Goal: Task Accomplishment & Management: Use online tool/utility

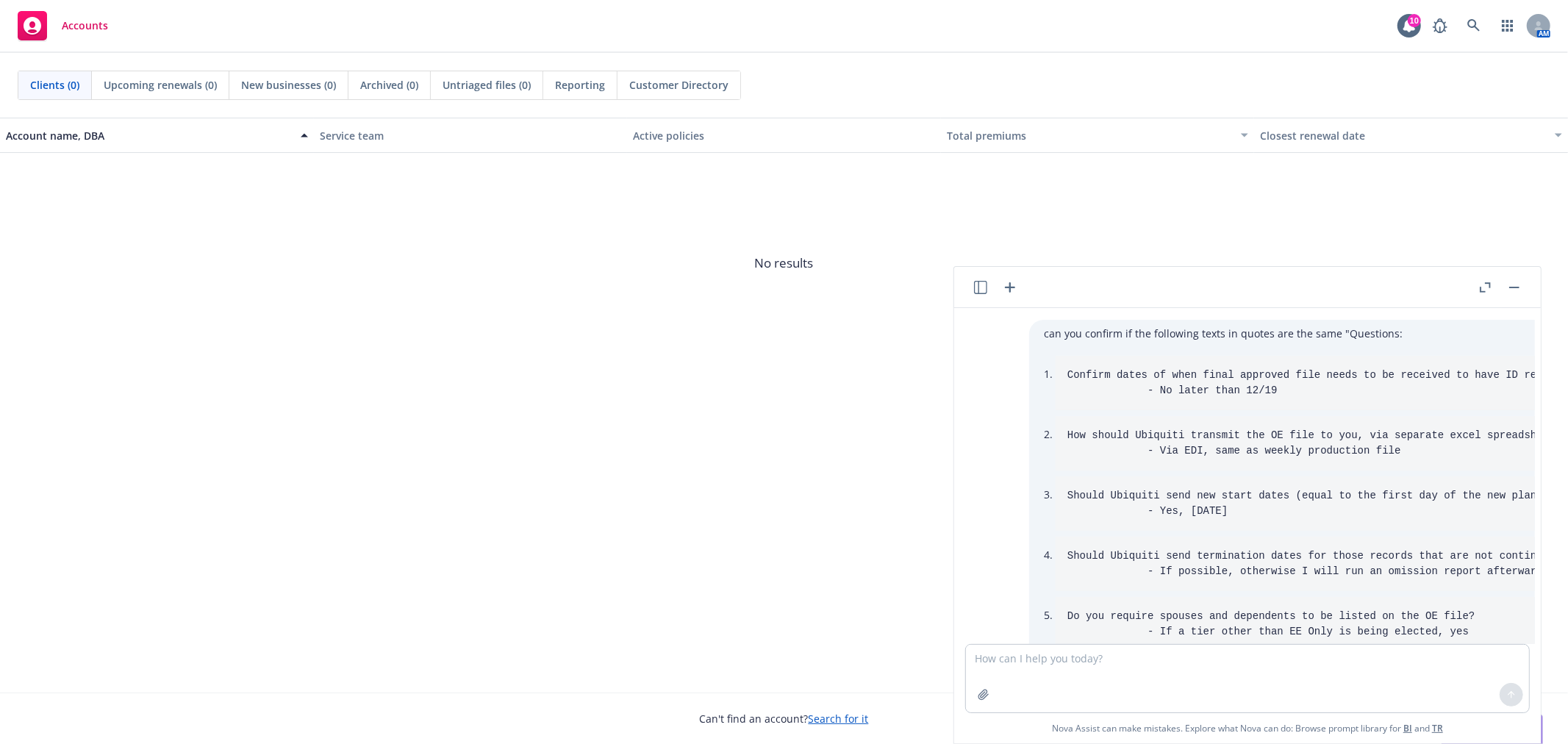
scroll to position [3970, 0]
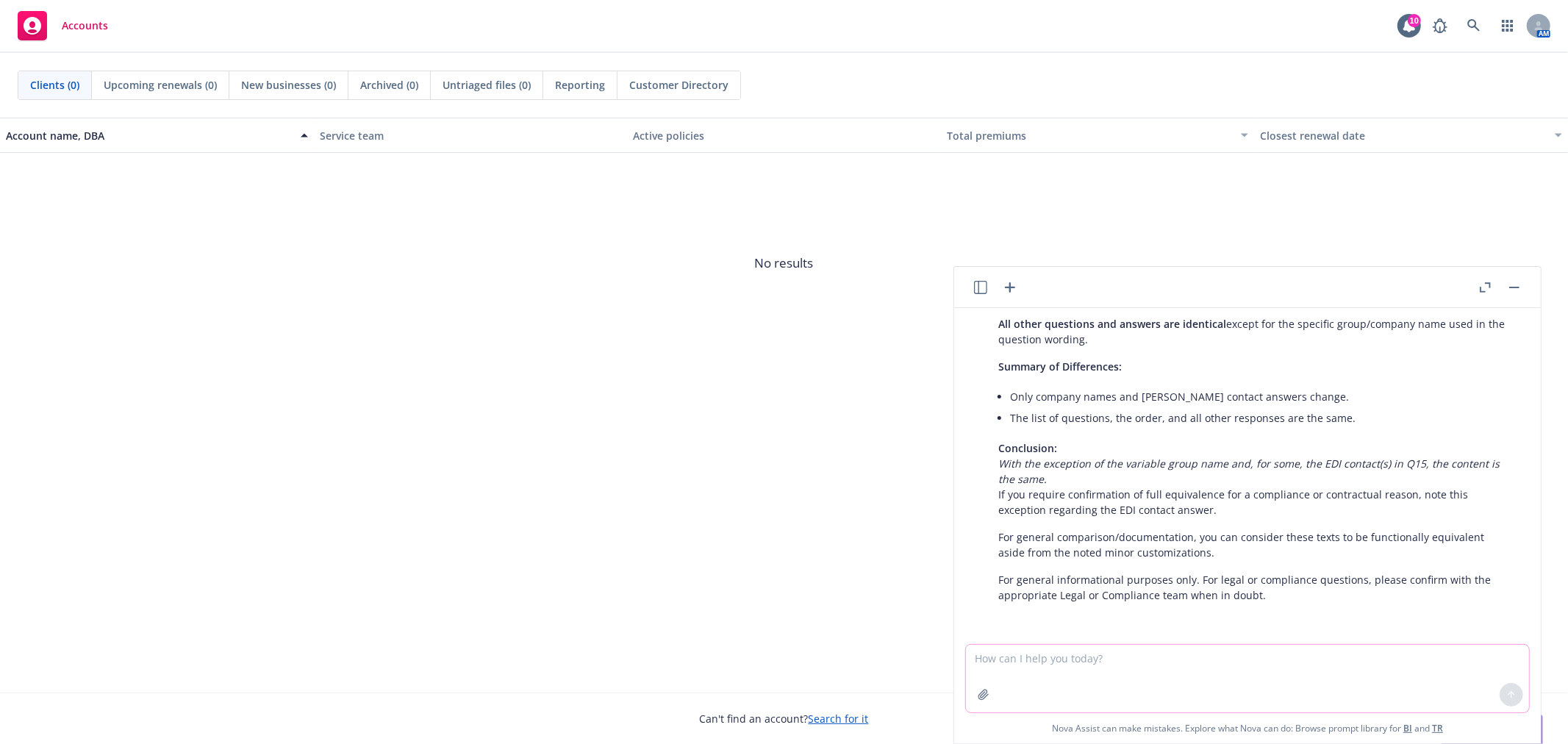
click at [1290, 675] on textarea at bounding box center [1247, 678] width 563 height 68
click at [1180, 669] on textarea "this was the question "" at bounding box center [1247, 678] width 563 height 68
paste textarea "To clarify, if the group opts to keep the file feed active post the OE eligibil…"
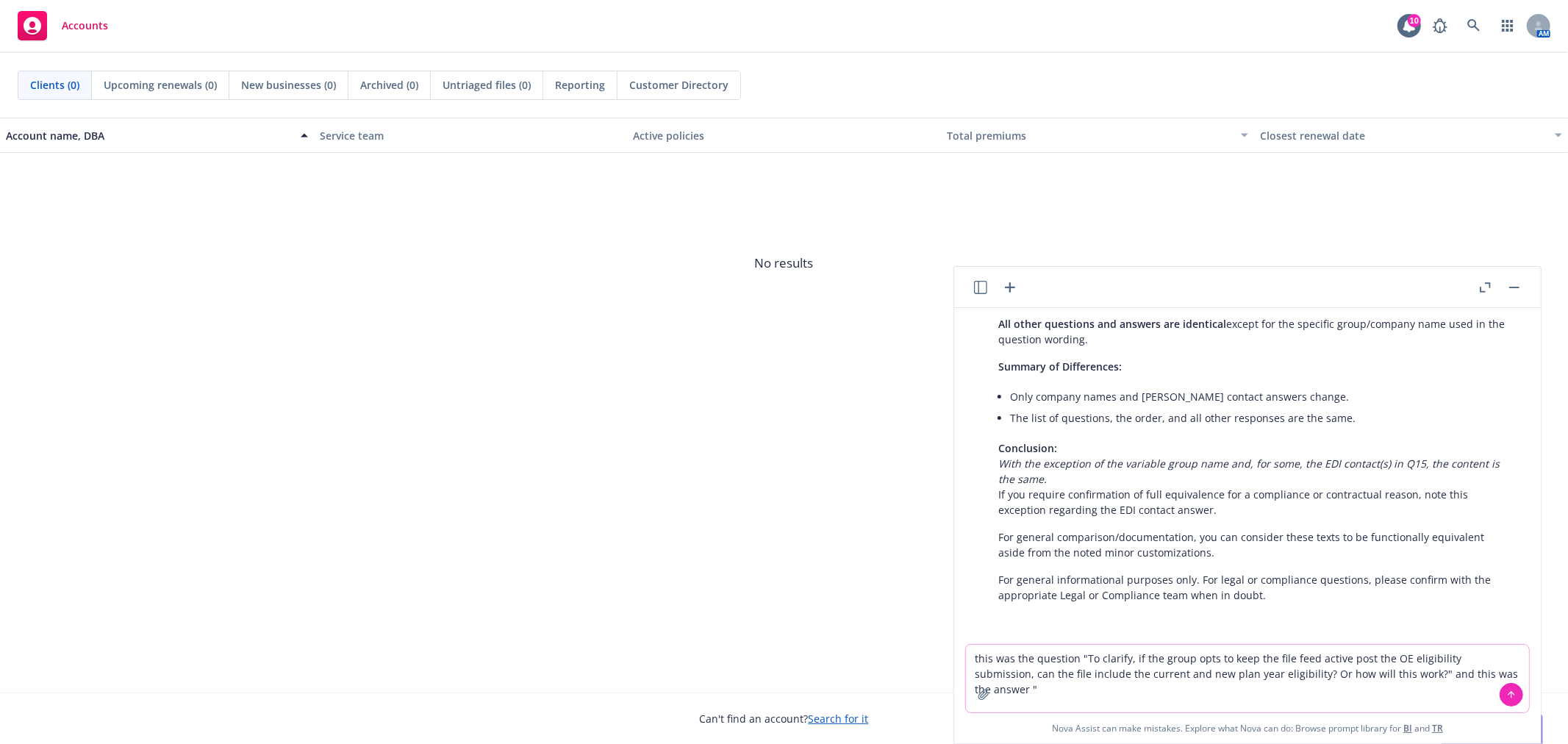
click at [1514, 667] on textarea "this was the question "To clarify, if the group opts to keep the file feed acti…" at bounding box center [1247, 678] width 563 height 68
paste textarea "If it’s sent ‘passively’, in which only members making changing will have new […"
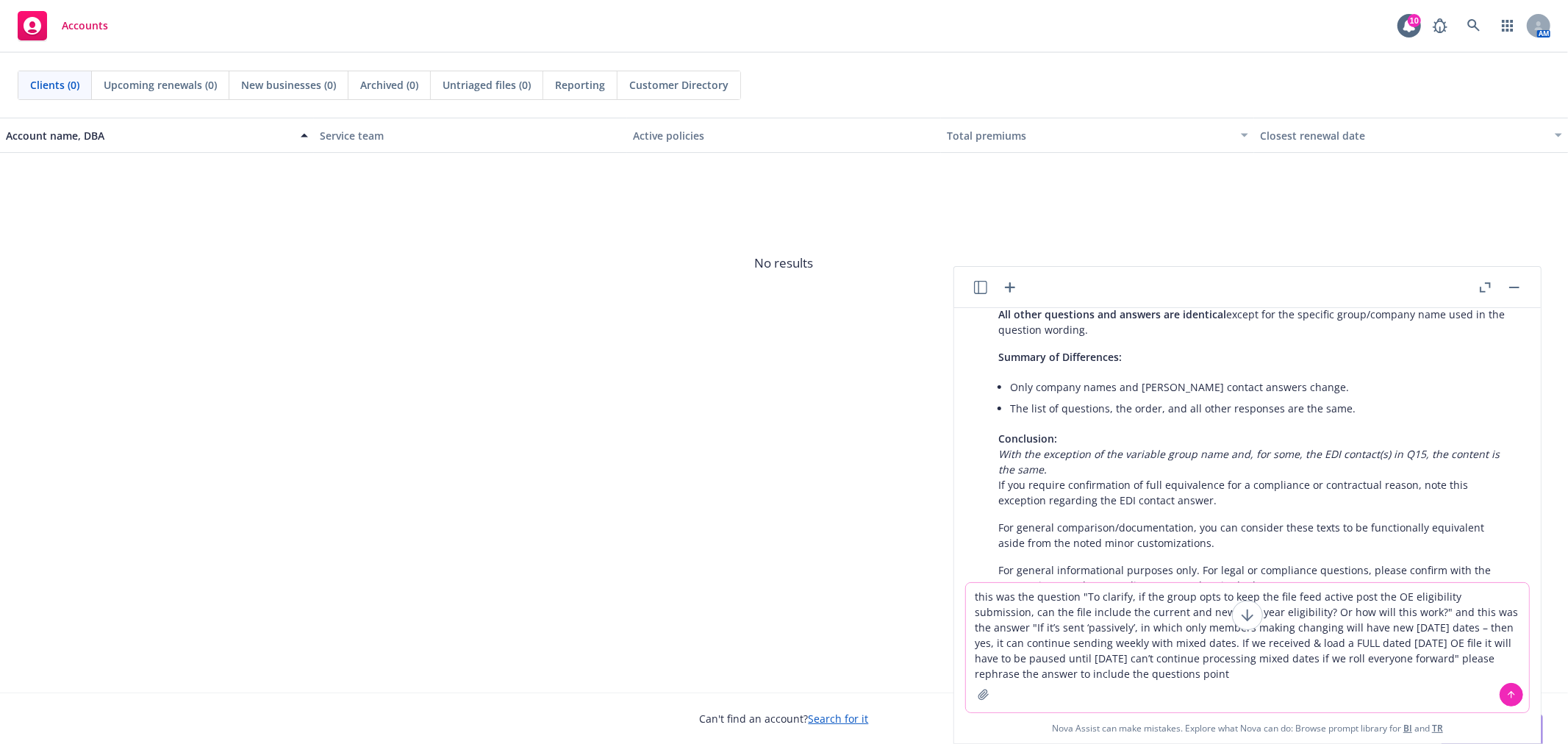
type textarea "this was the question "To clarify, if the group opts to keep the file feed acti…"
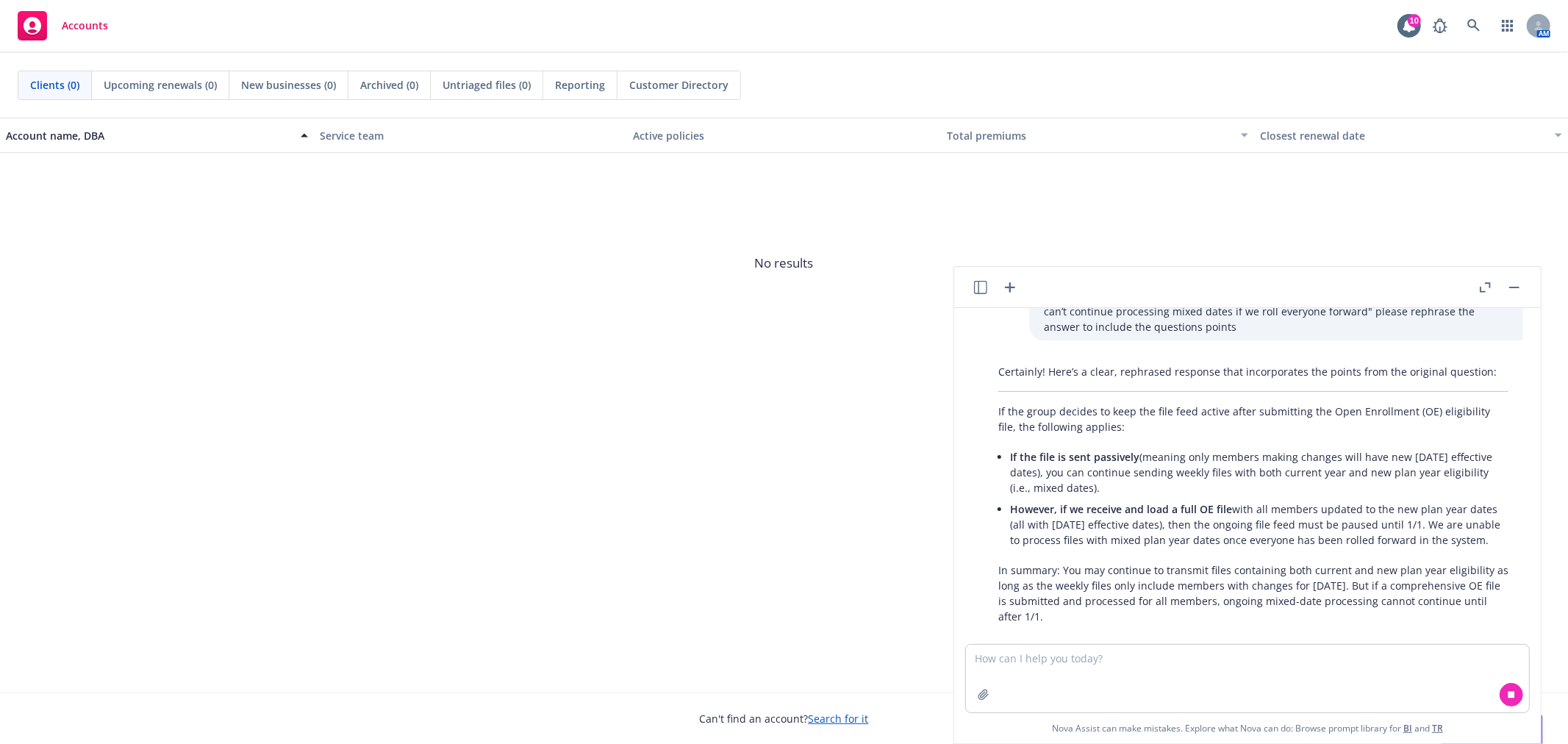
scroll to position [4397, 0]
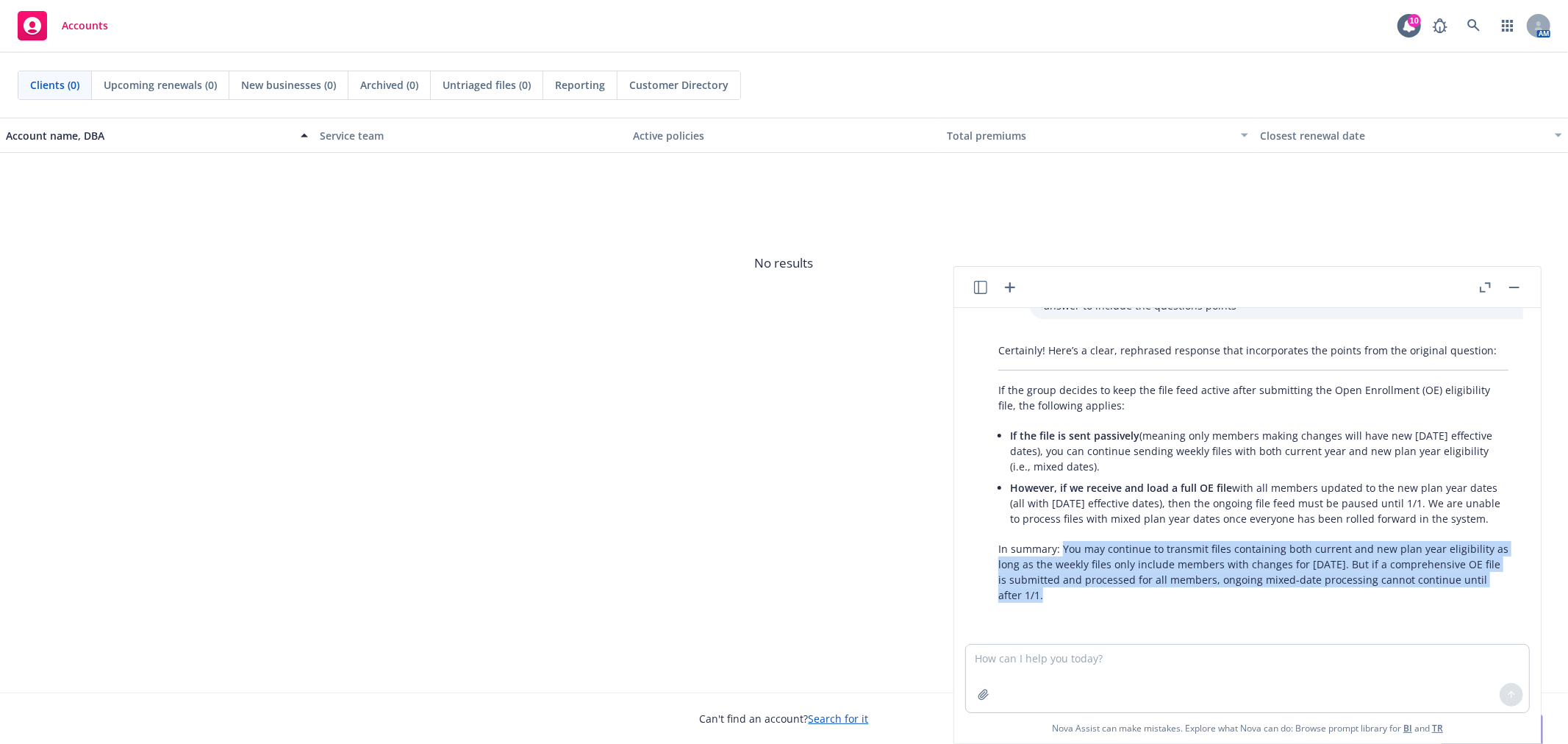
drag, startPoint x: 1062, startPoint y: 533, endPoint x: 1092, endPoint y: 577, distance: 53.3
click at [1092, 577] on p "In summary: You may continue to transmit files containing both current and new …" at bounding box center [1253, 572] width 511 height 62
copy p "You may continue to transmit files containing both current and new plan year el…"
drag, startPoint x: 1034, startPoint y: 590, endPoint x: 1033, endPoint y: 583, distance: 7.1
click at [1036, 588] on div "Certainly! Here’s a clear, rephrased response that incorporates the points from…" at bounding box center [1253, 472] width 540 height 272
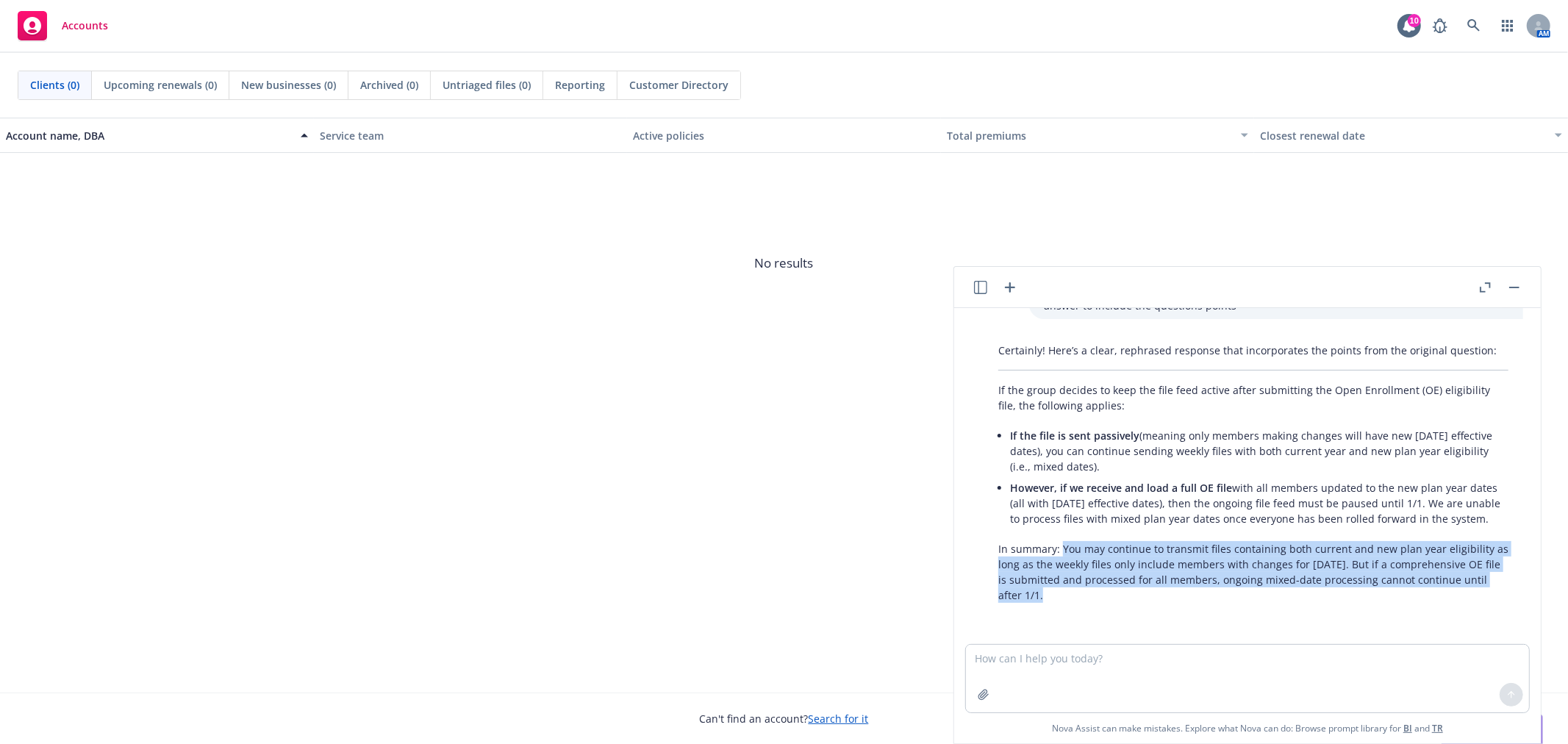
click at [1033, 580] on p "In summary: You may continue to transmit files containing both current and new …" at bounding box center [1253, 572] width 511 height 62
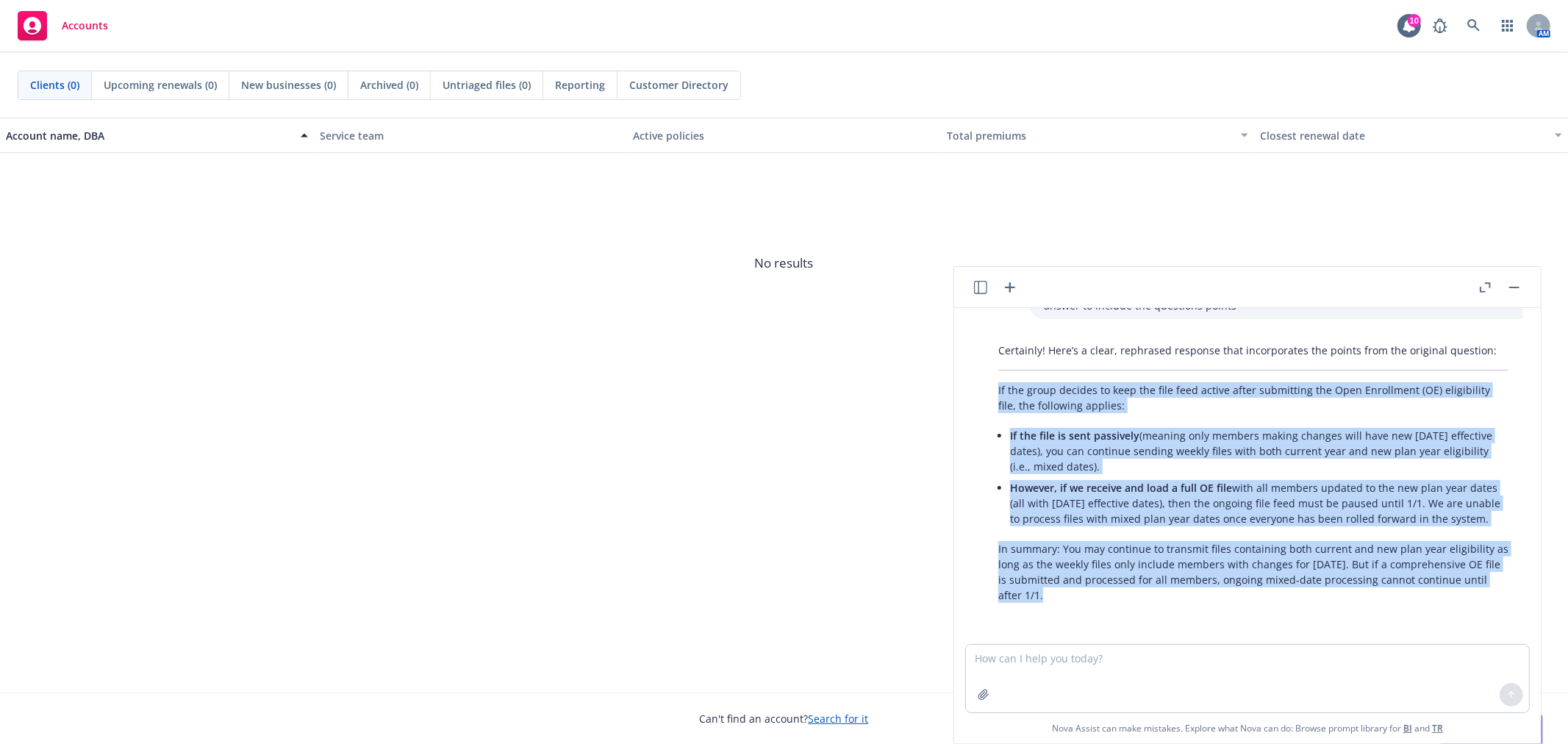
drag, startPoint x: 1020, startPoint y: 583, endPoint x: 987, endPoint y: 373, distance: 212.6
click at [987, 373] on div "Certainly! Here’s a clear, rephrased response that incorporates the points from…" at bounding box center [1253, 472] width 540 height 272
copy div "If the group decides to keep the file feed active after submitting the Open Enr…"
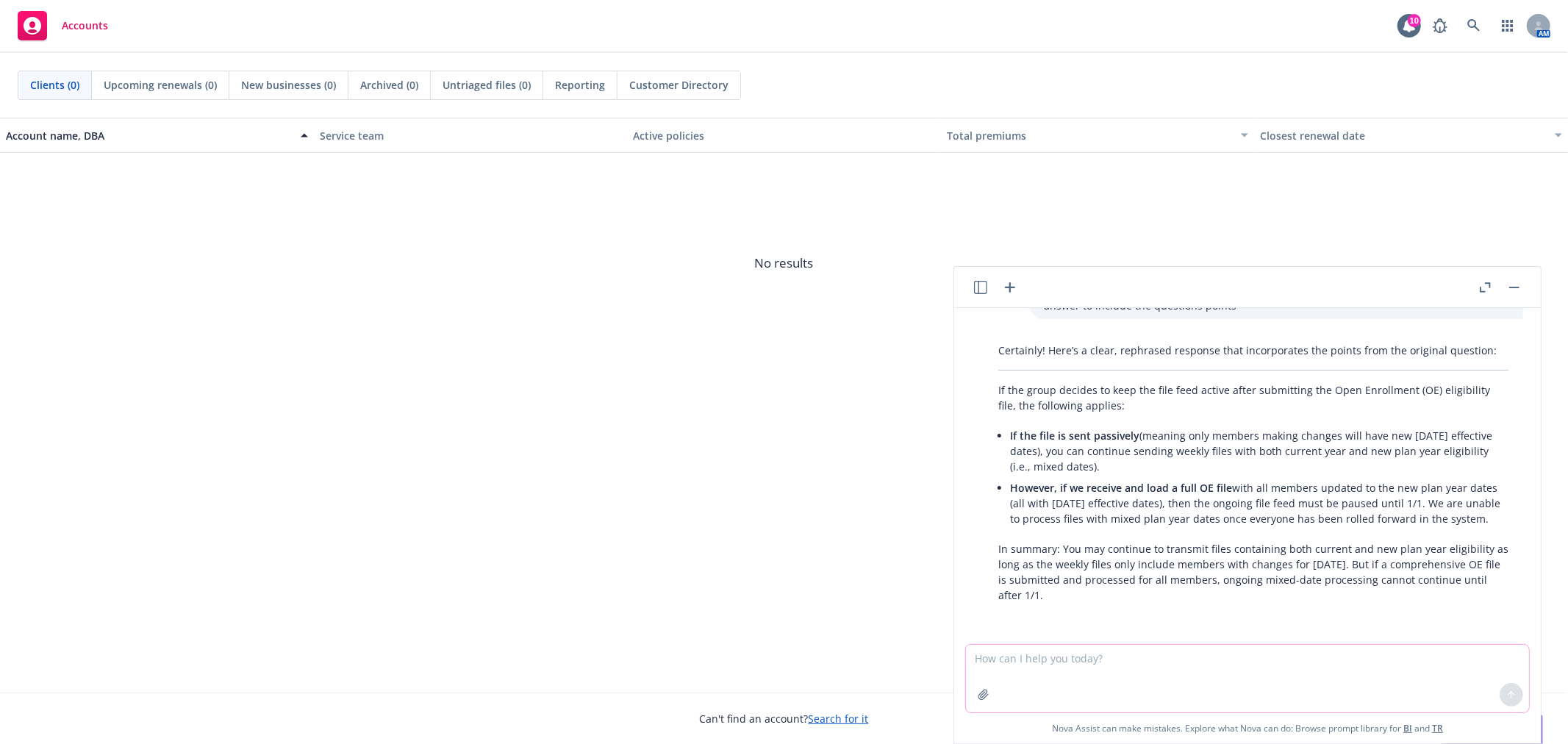
click at [1226, 678] on textarea at bounding box center [1247, 678] width 563 height 68
paste textarea "Articulate would like a custom video and microsite for their employees. Can you…"
type textarea "make this sound better "Articulate would like a custom video and microsite for …"
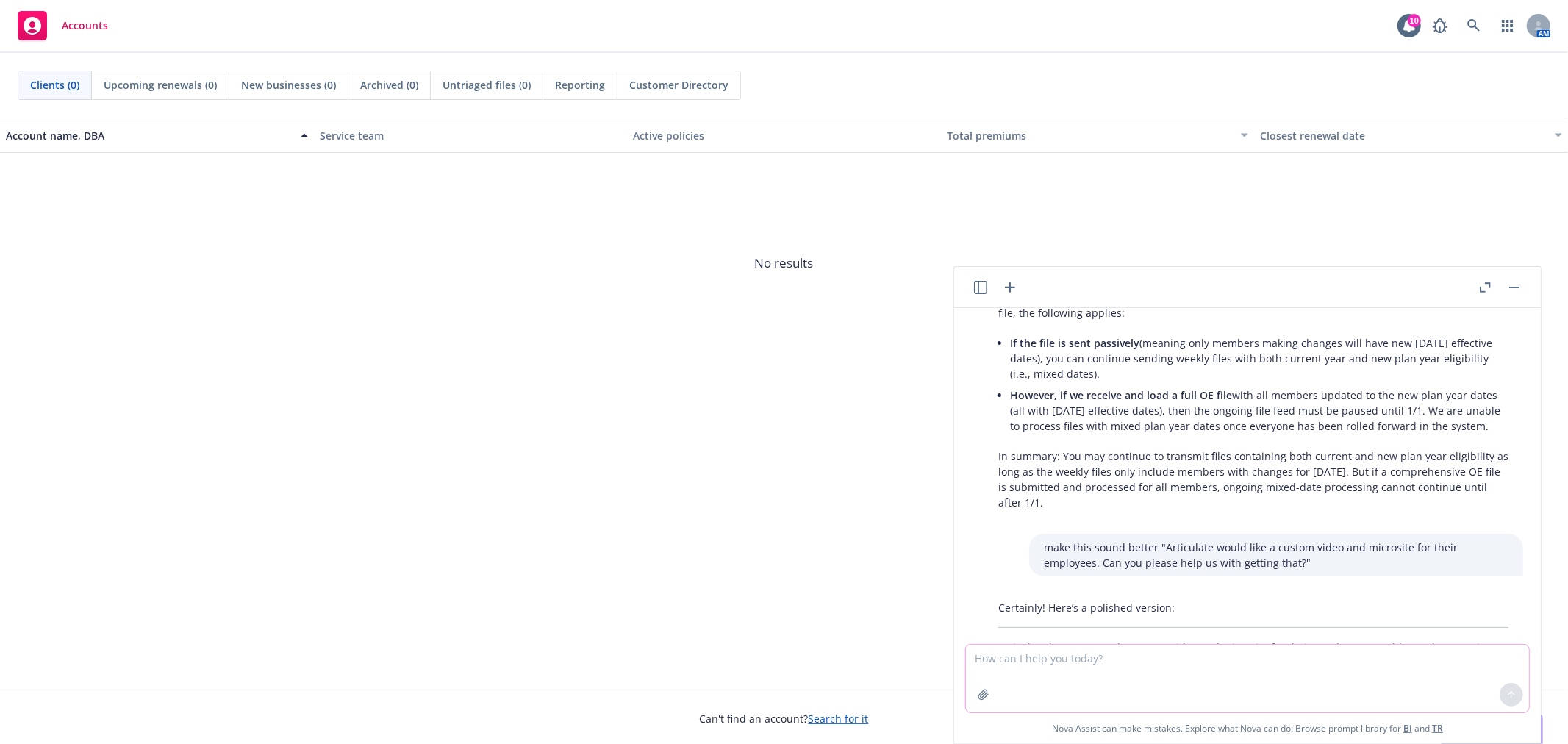
scroll to position [4557, 0]
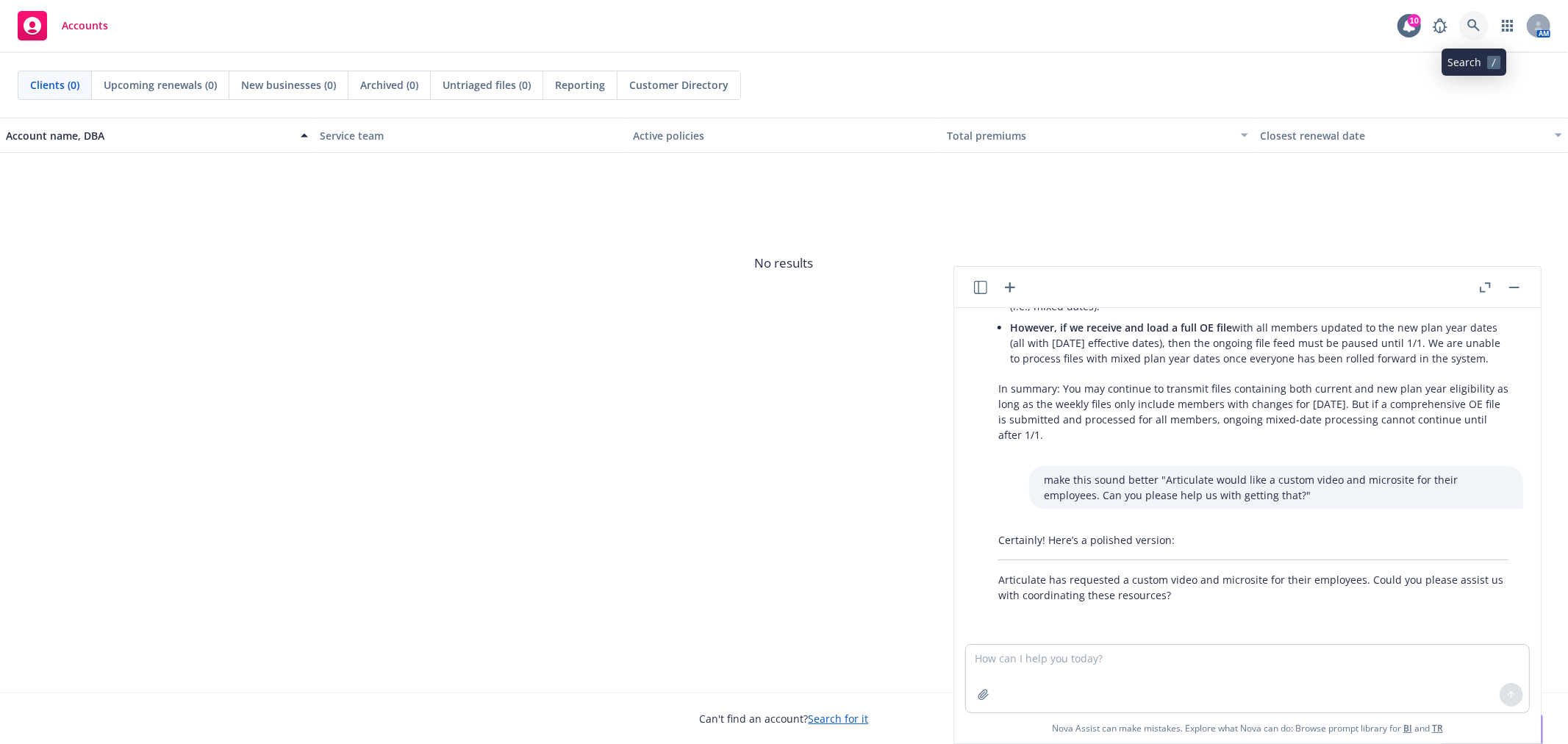
click at [1478, 27] on link at bounding box center [1474, 26] width 29 height 29
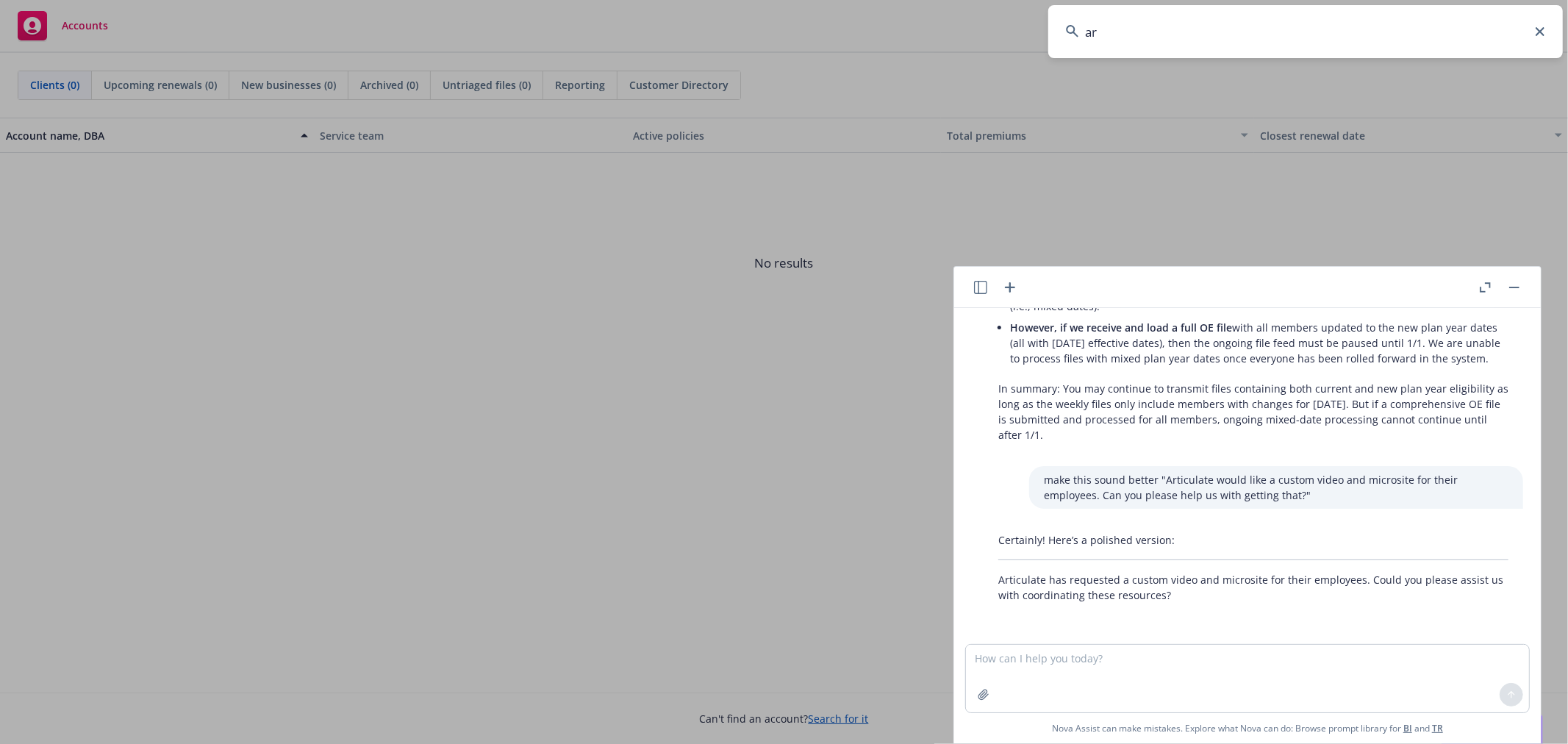
type input "art"
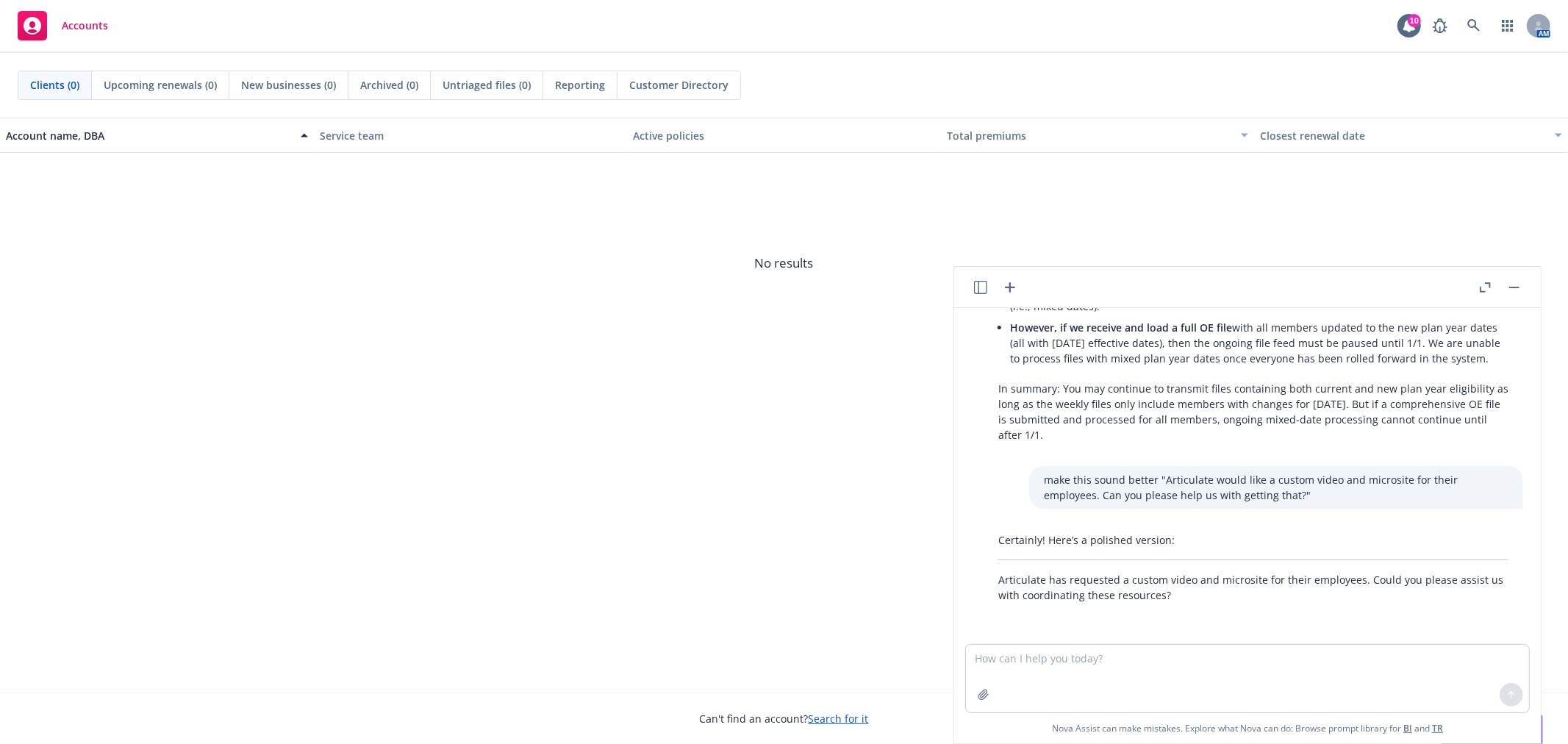
click at [1515, 289] on button "button" at bounding box center [1514, 286] width 17 height 17
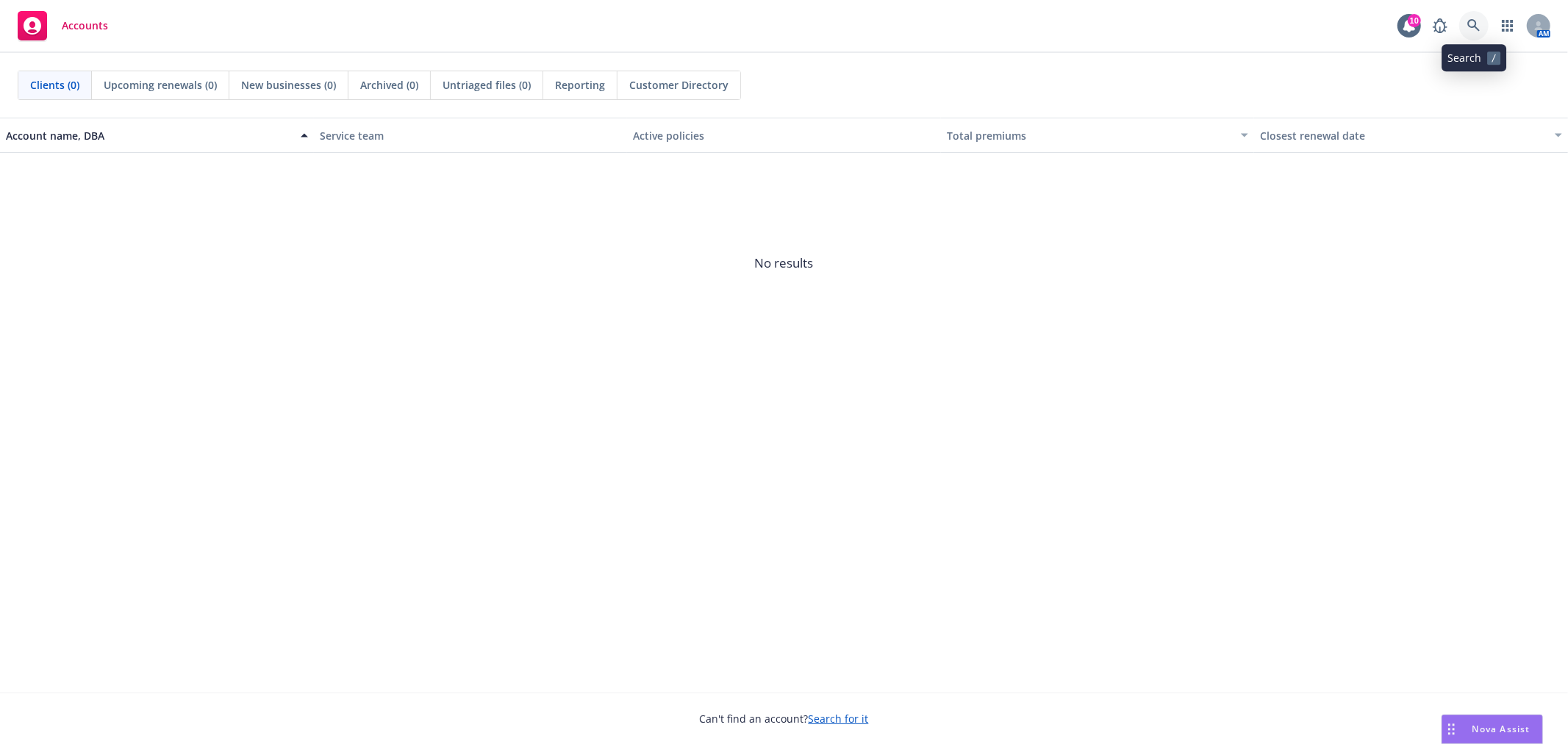
click at [1474, 20] on icon at bounding box center [1474, 26] width 14 height 14
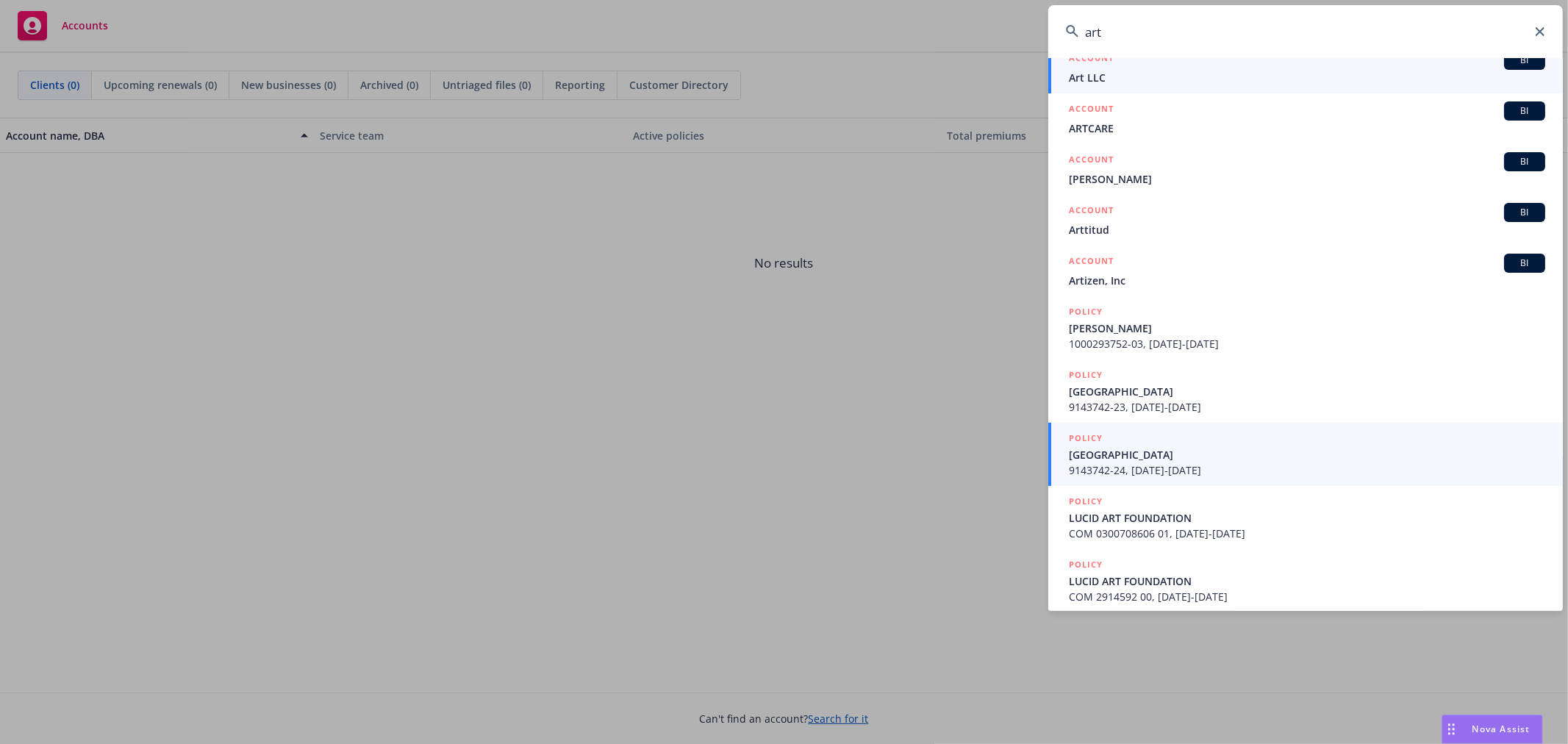
scroll to position [173, 0]
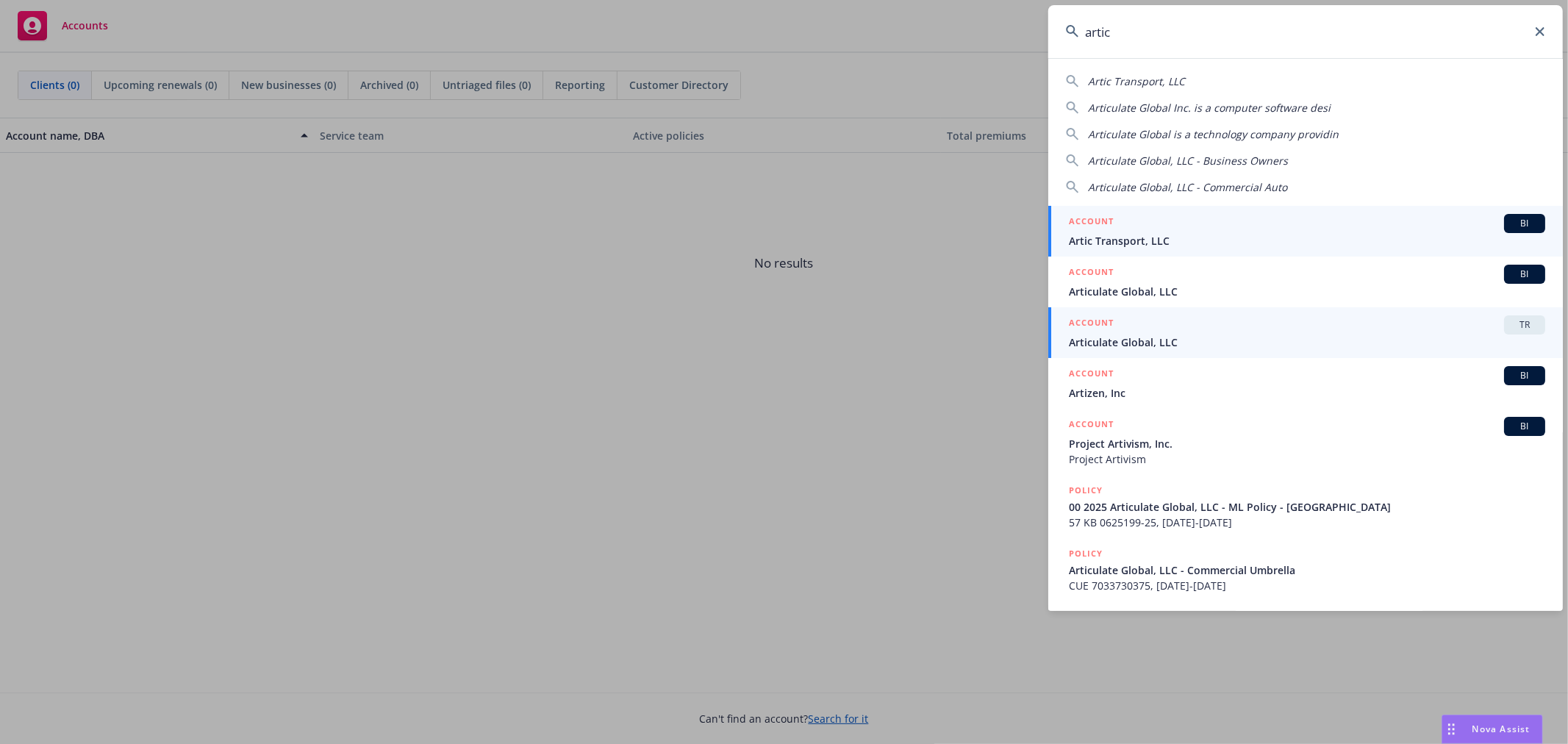
type input "artic"
click at [1212, 340] on span "Articulate Global, LLC" at bounding box center [1307, 342] width 477 height 15
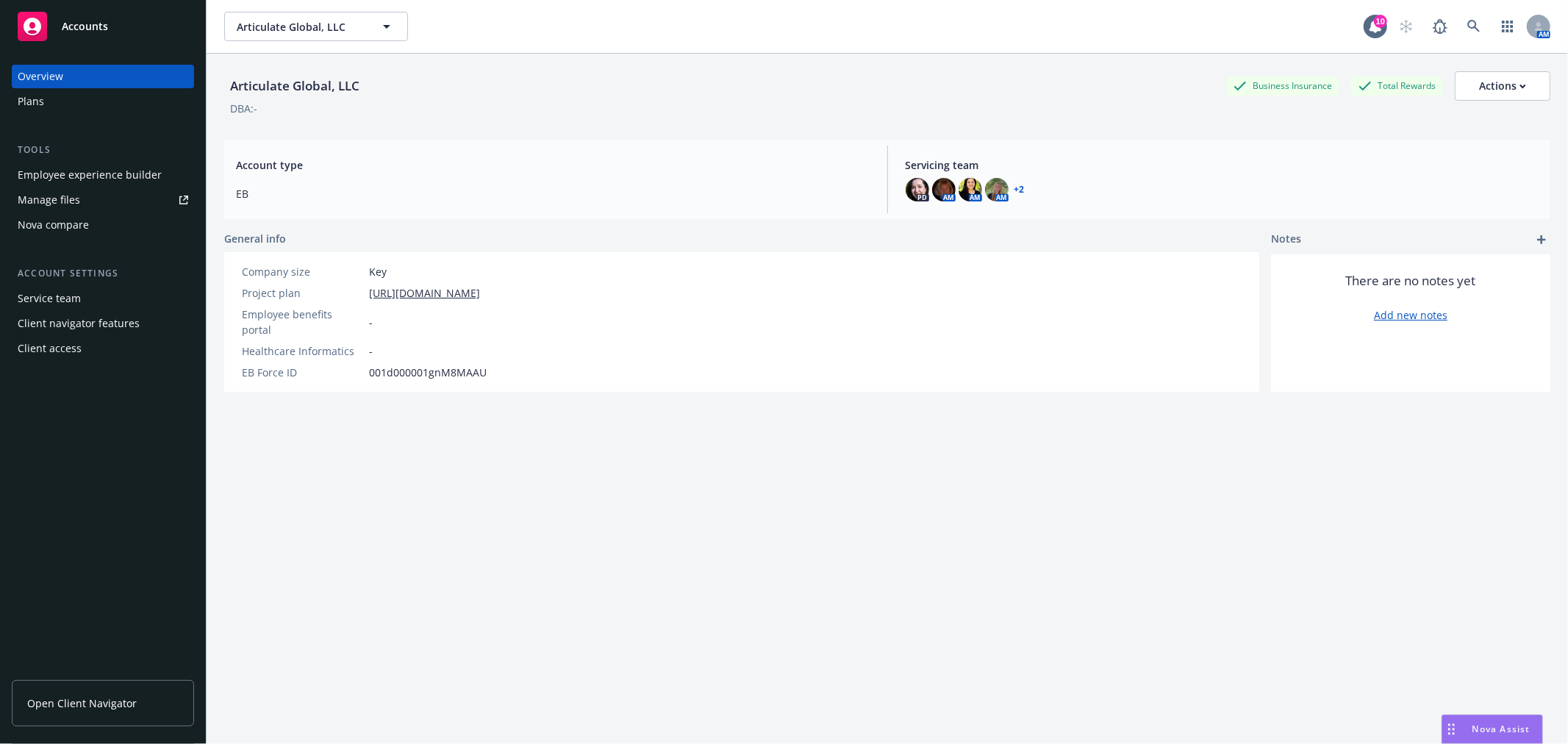
click at [111, 191] on link "Manage files" at bounding box center [103, 200] width 183 height 23
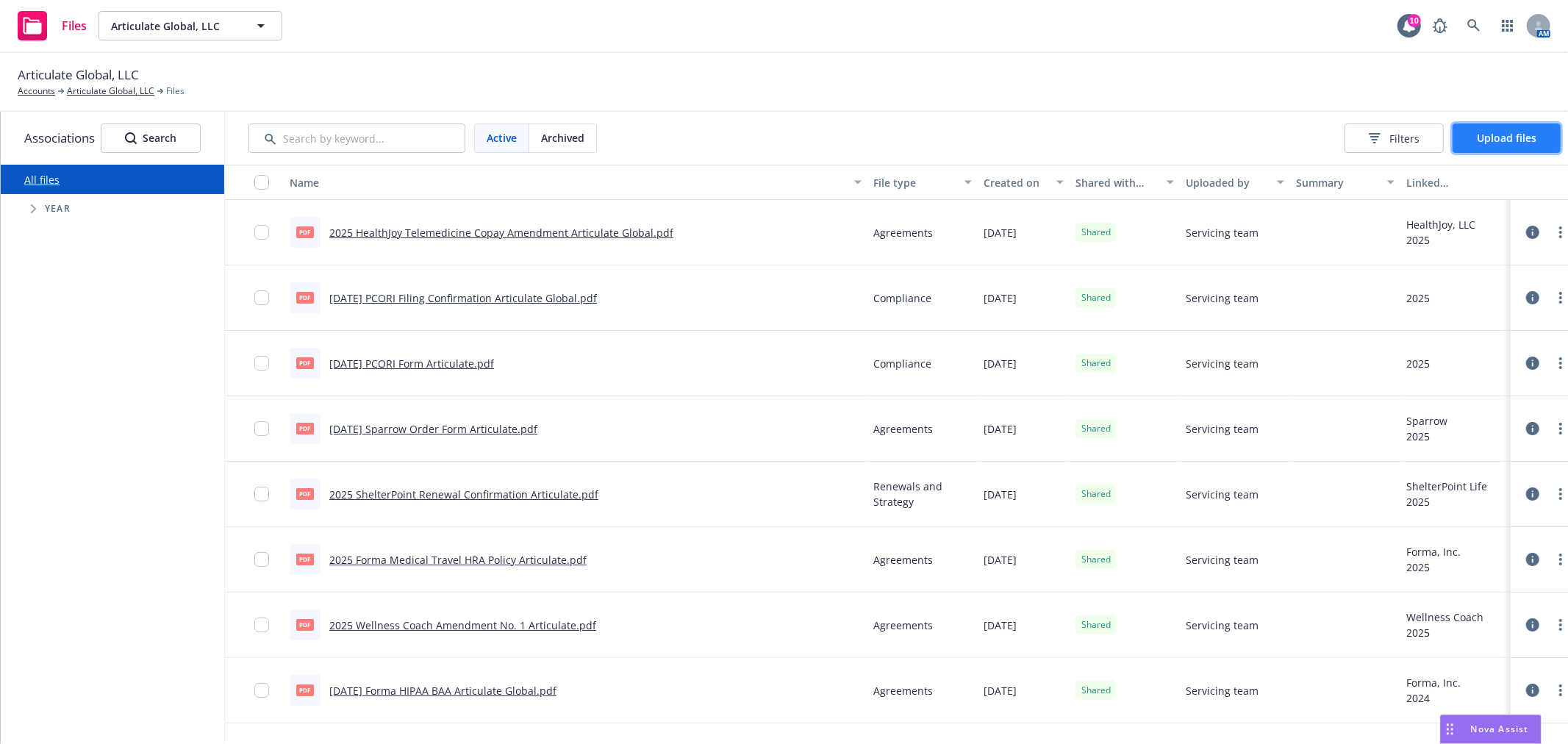
click at [1502, 142] on span "Upload files" at bounding box center [1507, 138] width 60 height 14
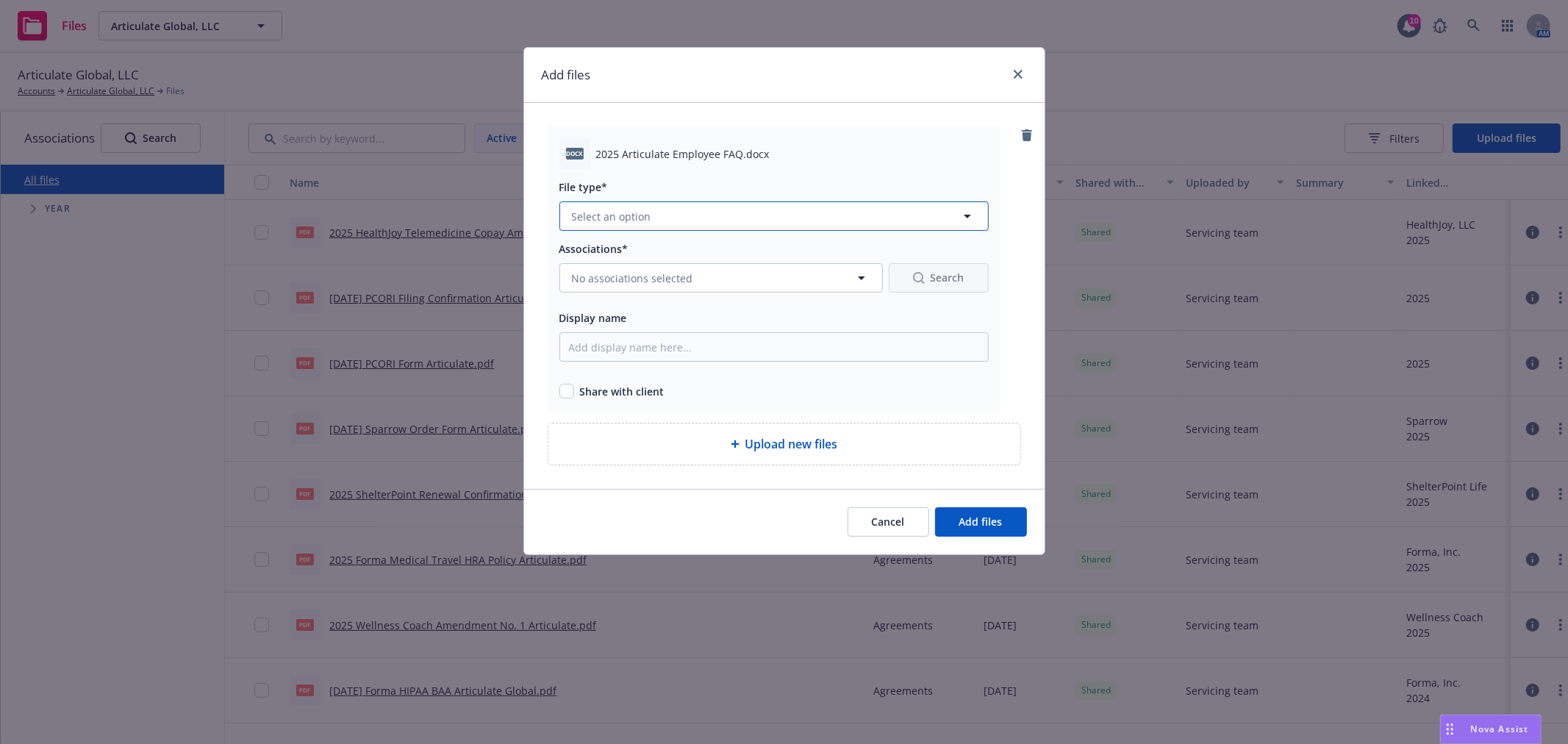
click at [682, 210] on button "Select an option" at bounding box center [774, 216] width 429 height 29
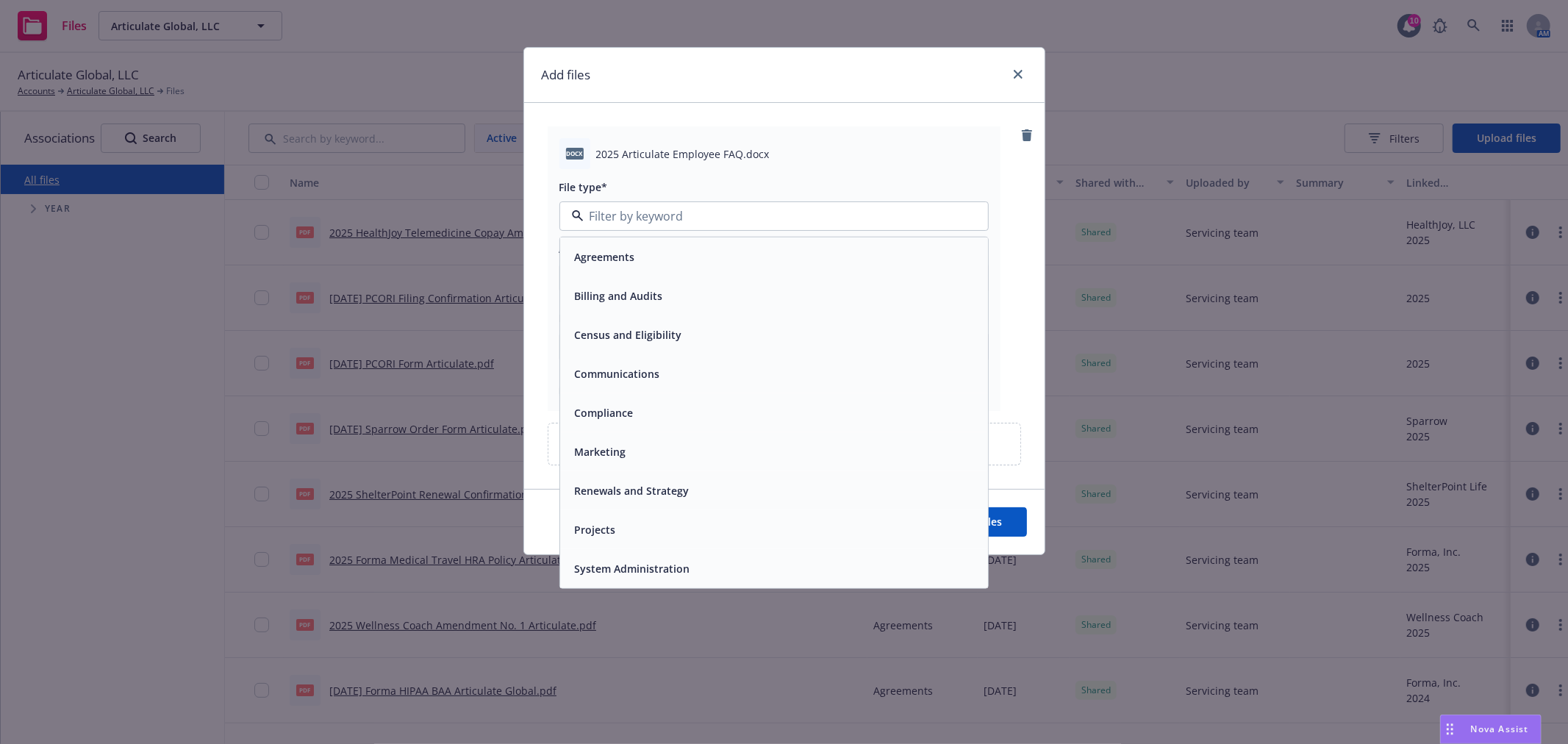
click at [683, 381] on div "Communications" at bounding box center [775, 374] width 410 height 21
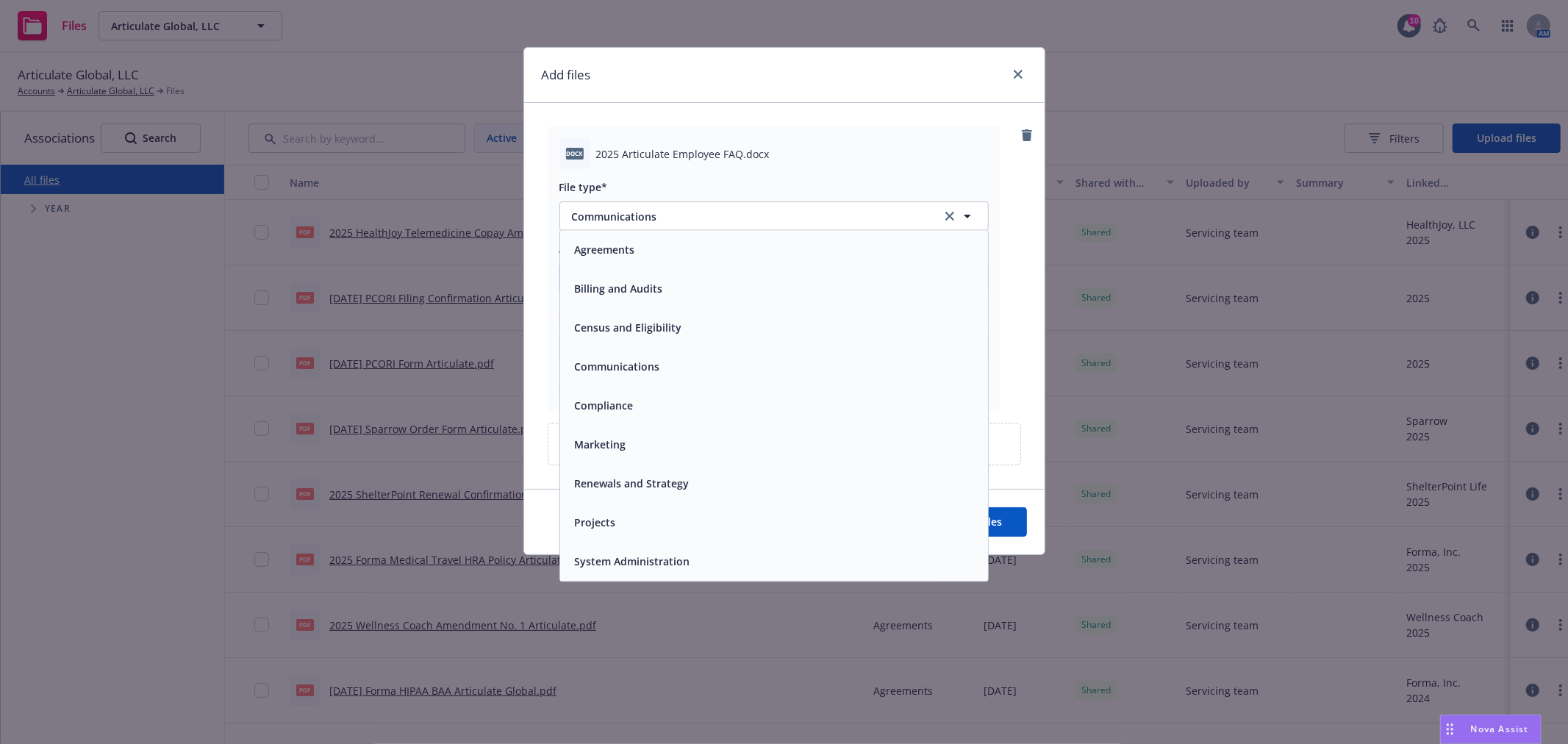
click at [637, 292] on button "No associations selected" at bounding box center [721, 277] width 324 height 29
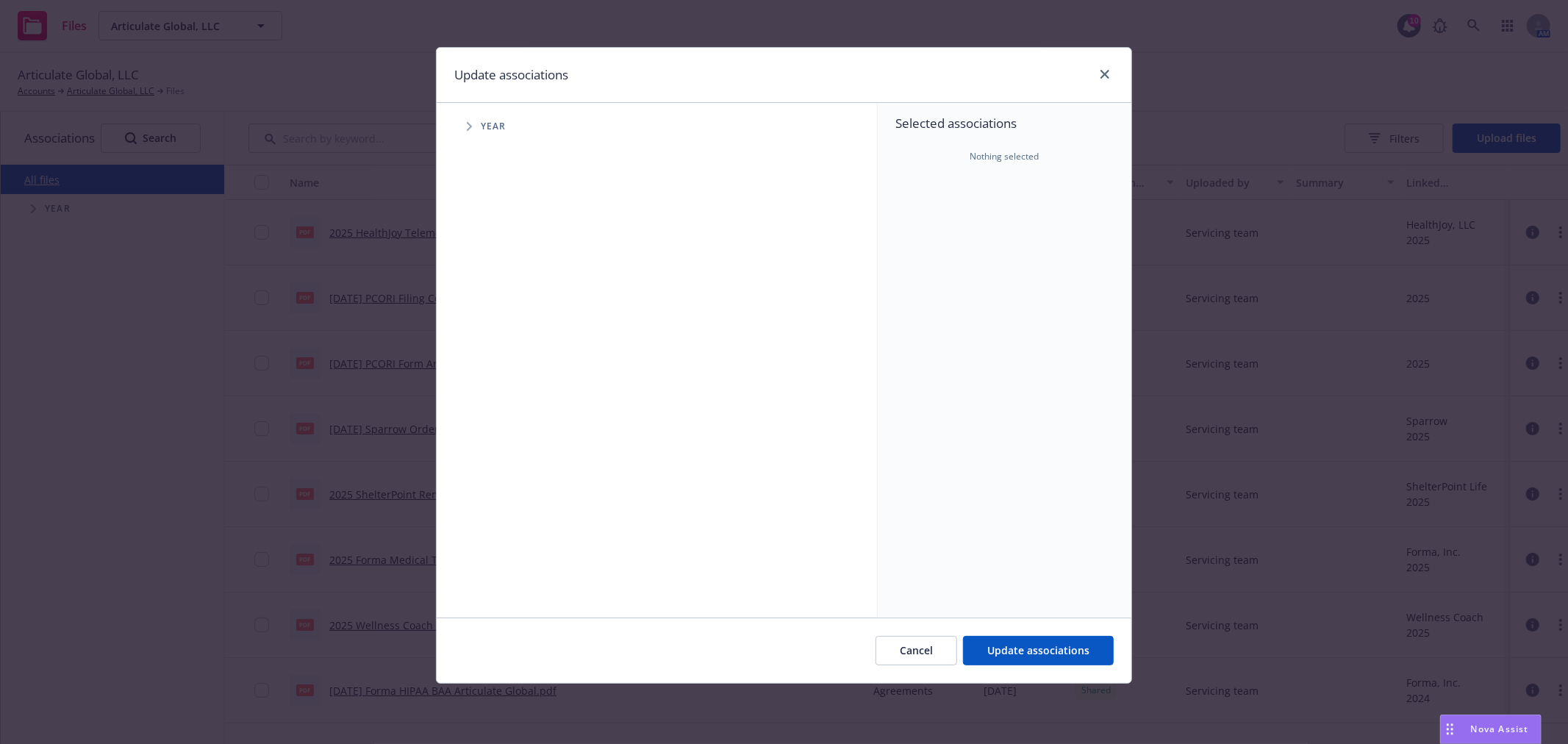
click at [471, 125] on icon "Tree Example" at bounding box center [470, 127] width 6 height 9
drag, startPoint x: 496, startPoint y: 329, endPoint x: 511, endPoint y: 335, distance: 16.2
click at [497, 329] on span "Tree Example" at bounding box center [487, 327] width 23 height 23
click at [503, 325] on input "Tree Example" at bounding box center [506, 327] width 14 height 14
checkbox input "true"
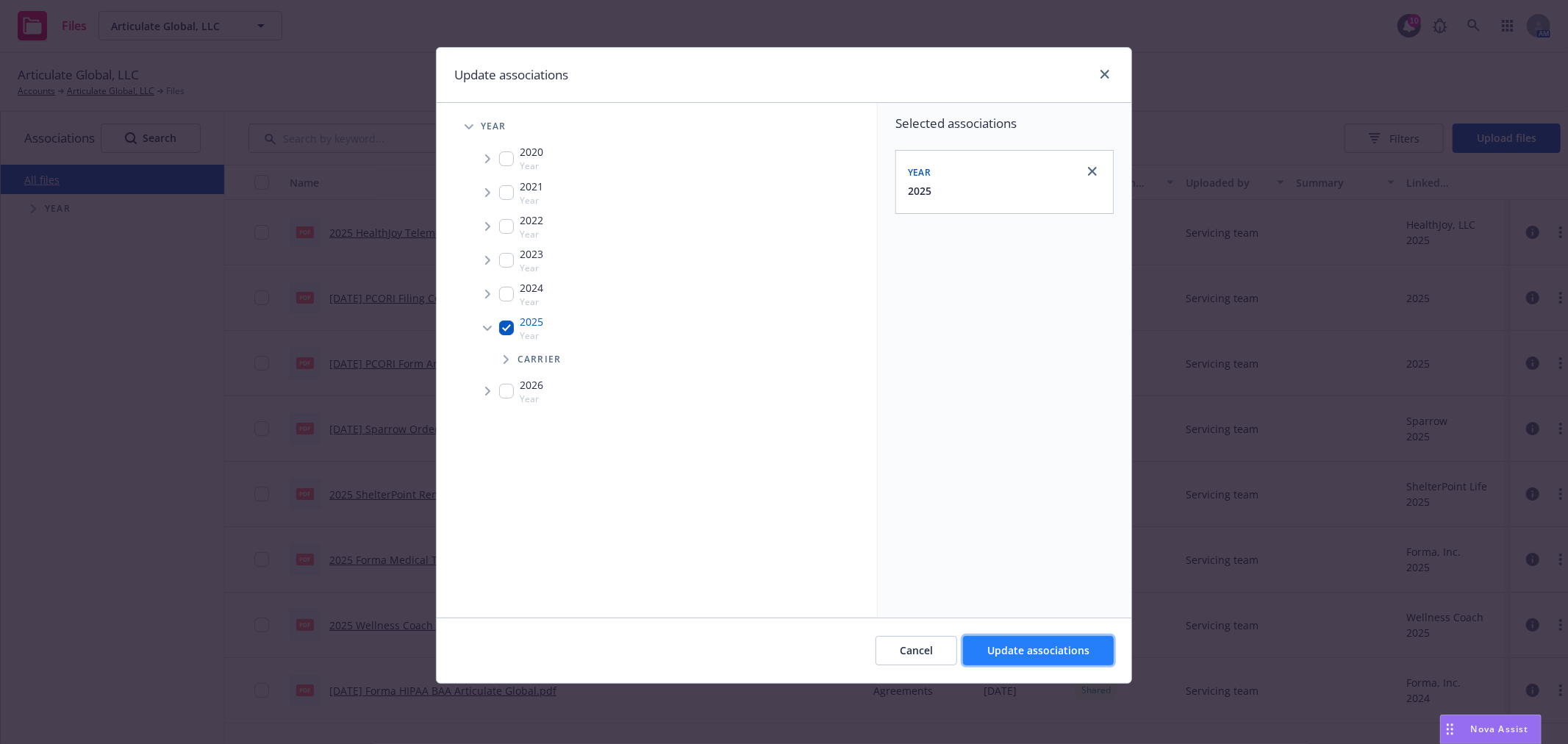
click at [1011, 639] on button "Update associations" at bounding box center [1039, 650] width 151 height 29
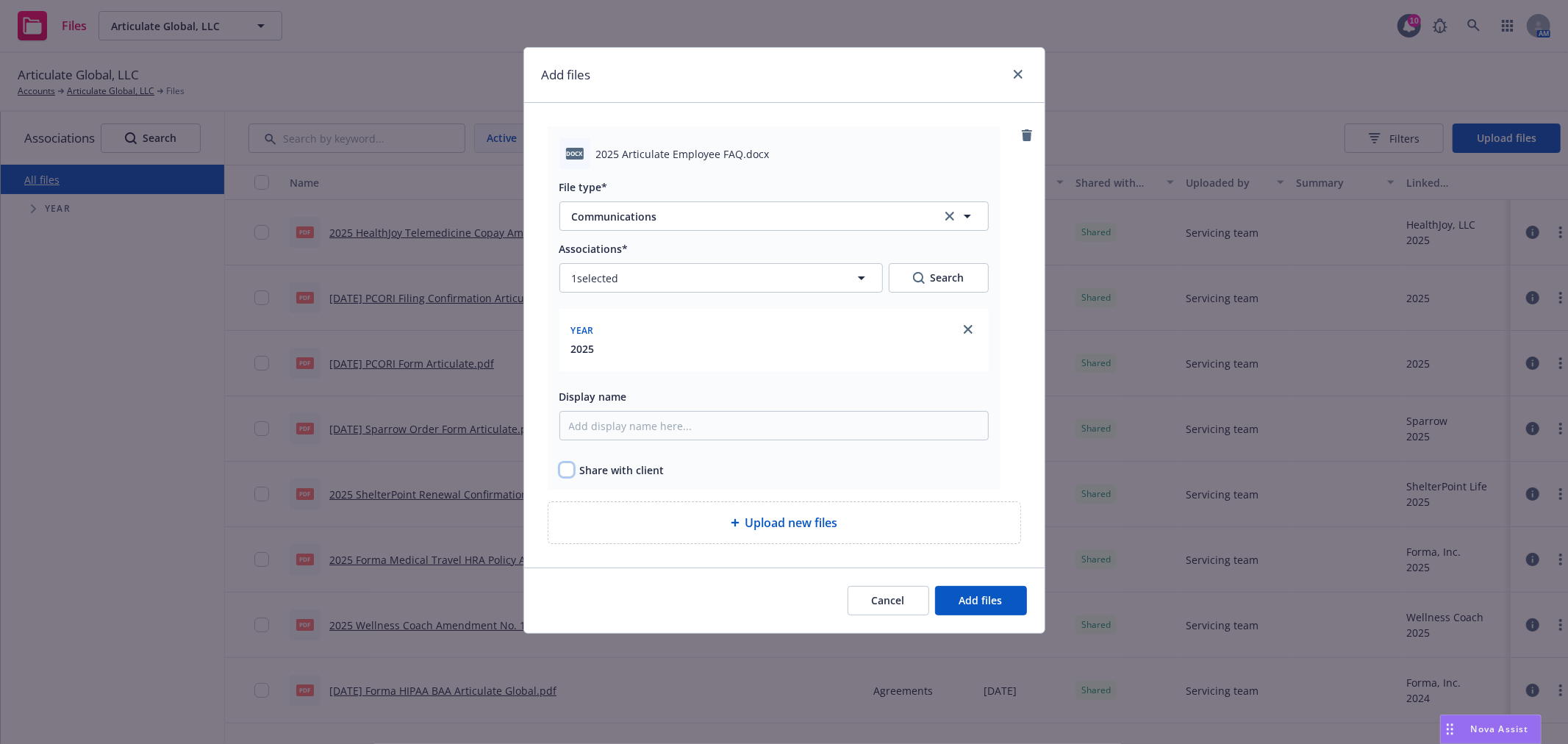
click at [563, 467] on input "checkbox" at bounding box center [566, 469] width 14 height 14
checkbox input "true"
click at [987, 602] on span "Add files" at bounding box center [981, 600] width 44 height 14
